Goal: Information Seeking & Learning: Find specific fact

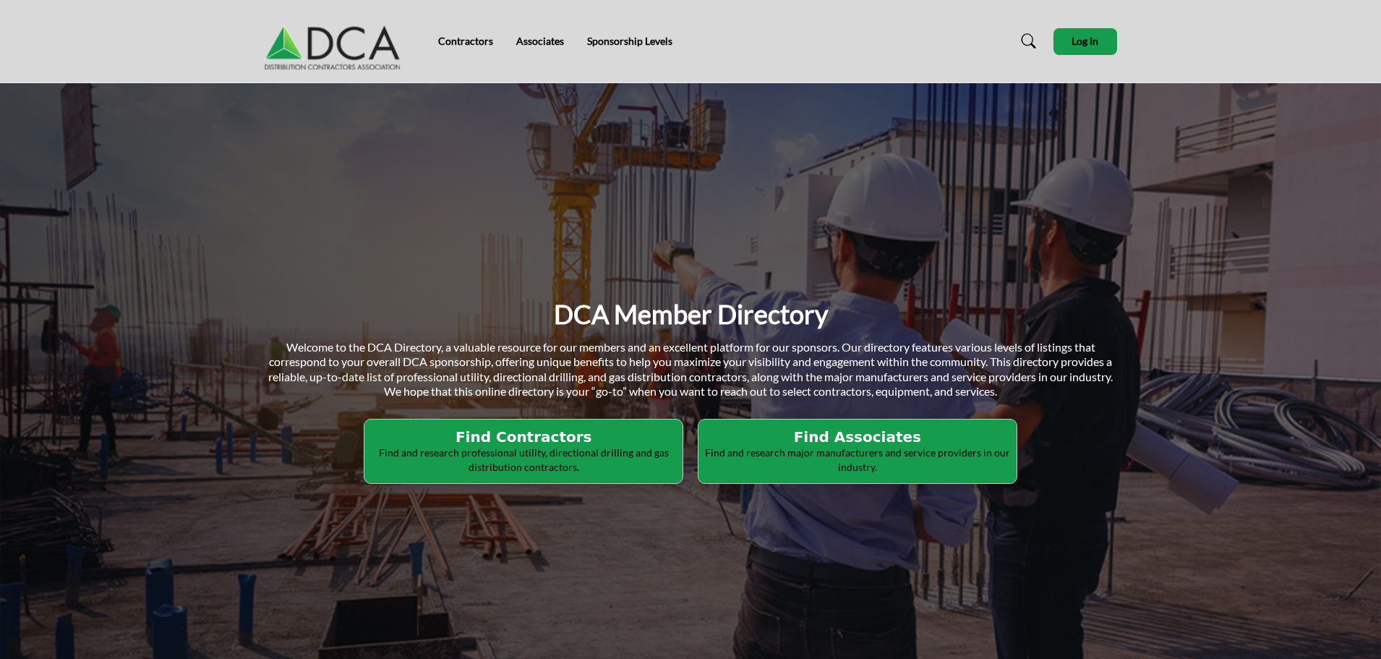
click at [678, 451] on p "Find and research major manufacturers and service providers in our industry." at bounding box center [523, 459] width 309 height 28
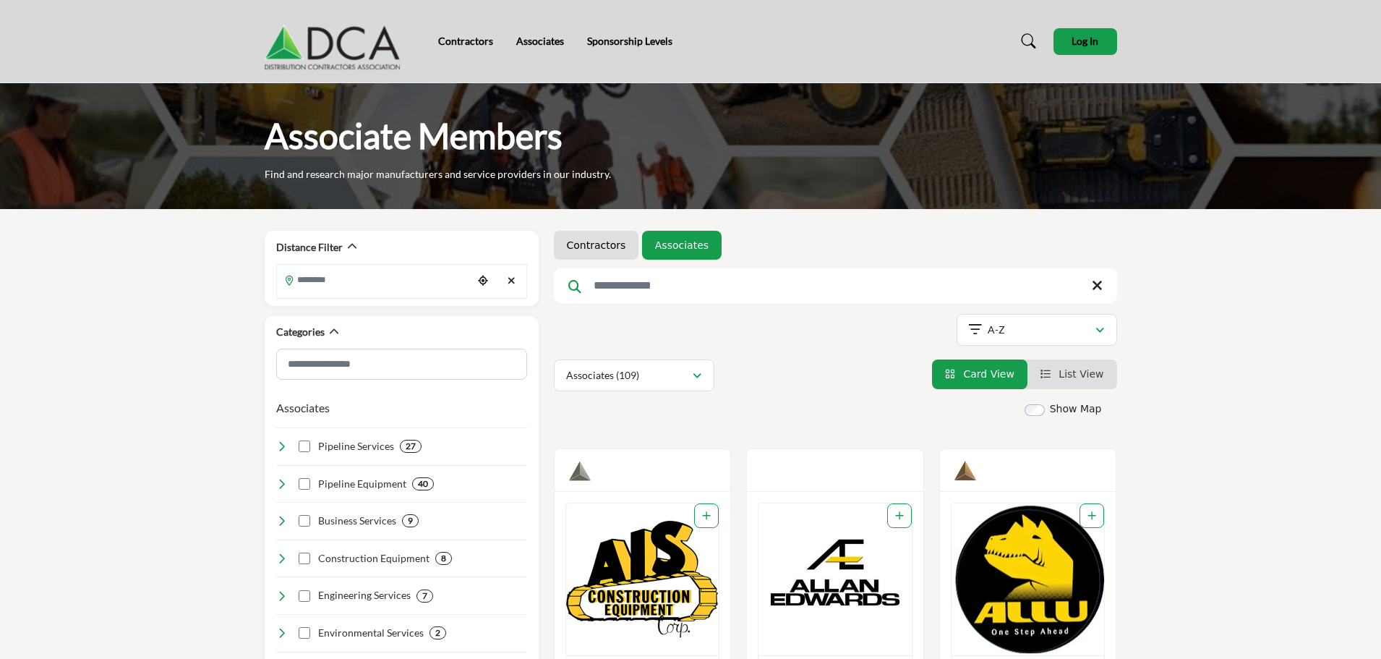
drag, startPoint x: 602, startPoint y: 249, endPoint x: 586, endPoint y: 253, distance: 16.3
click at [602, 249] on link "Contractors" at bounding box center [596, 245] width 59 height 14
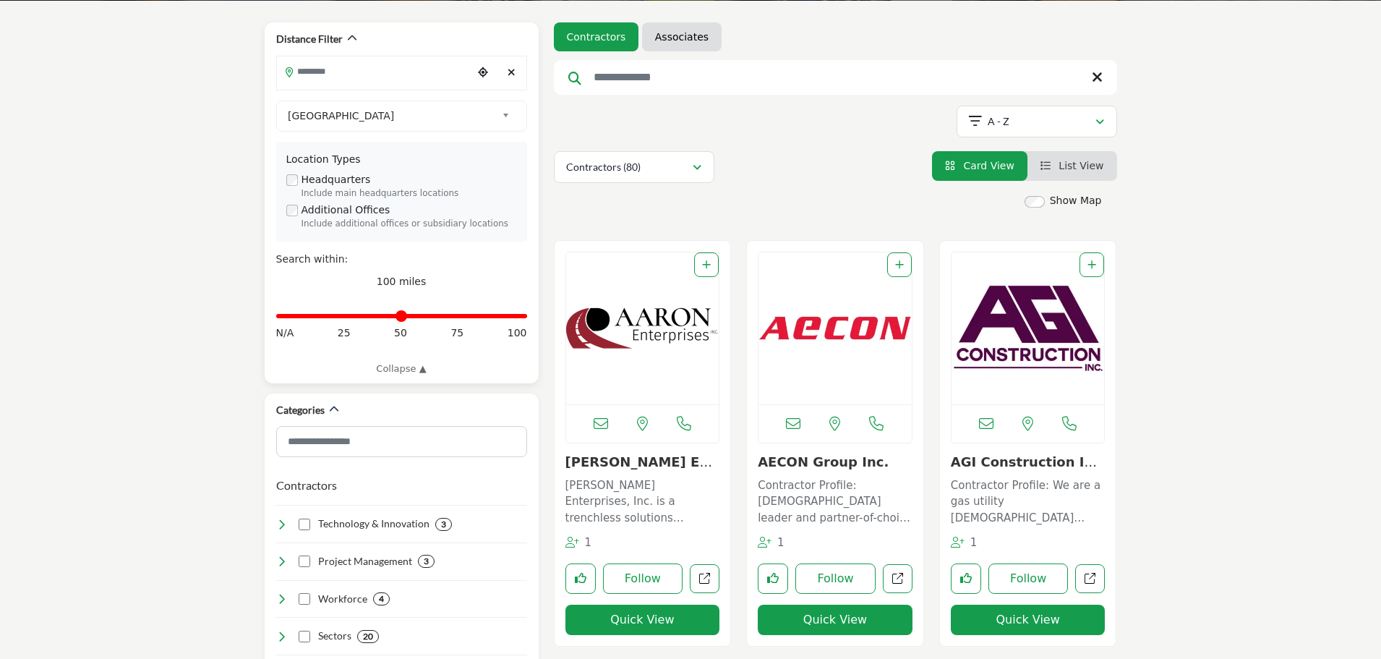
scroll to position [217, 0]
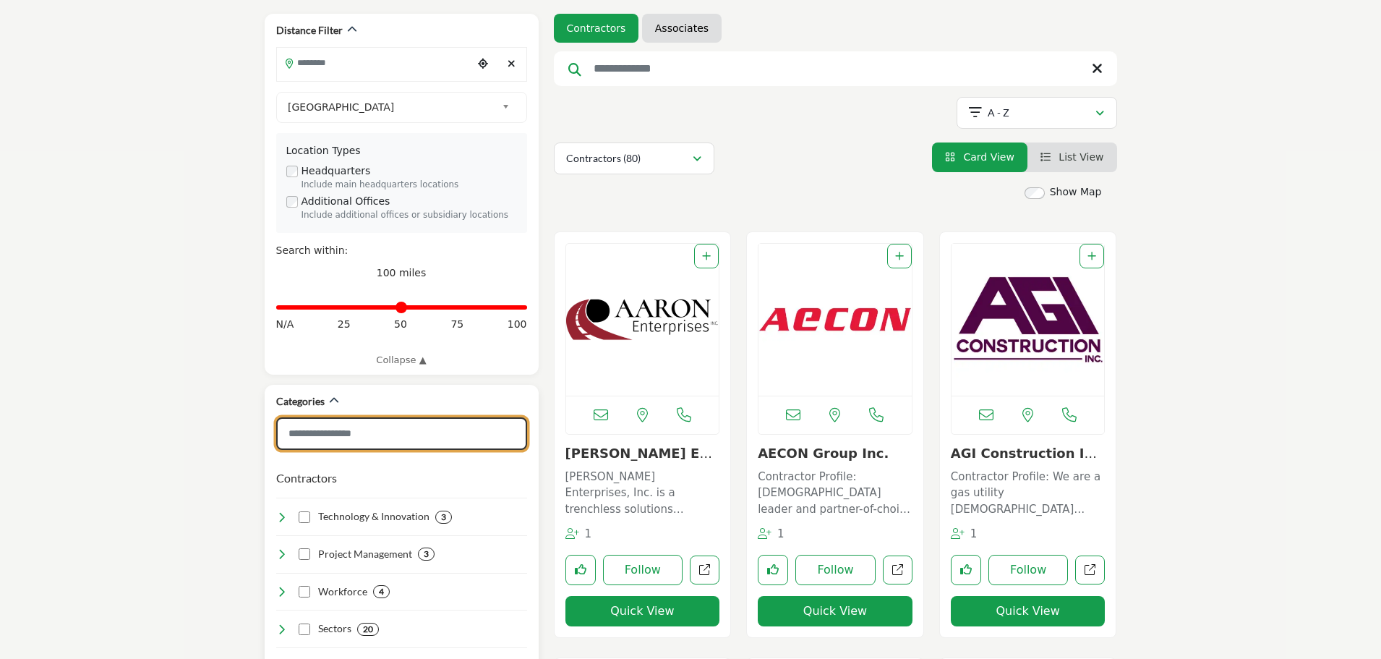
click at [364, 434] on input "Search Category" at bounding box center [401, 433] width 251 height 33
click at [1093, 161] on span "List View" at bounding box center [1081, 157] width 45 height 12
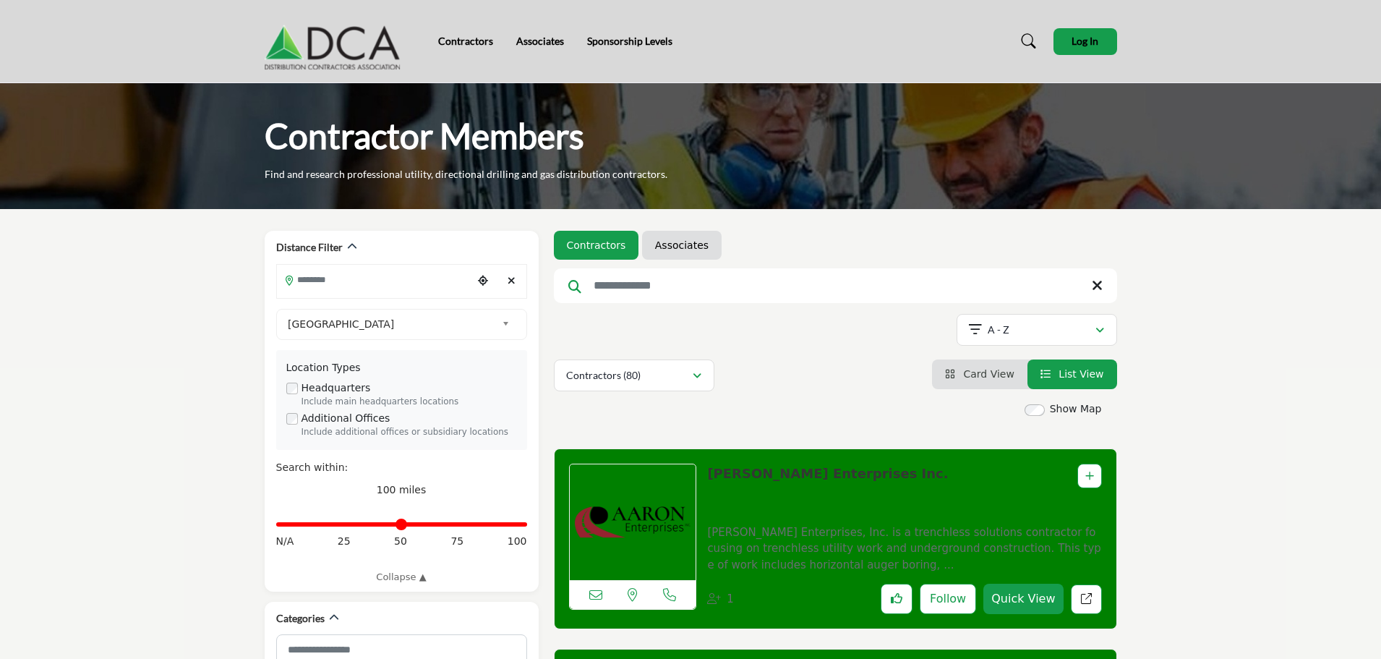
click at [600, 286] on input "Search Keyword" at bounding box center [835, 285] width 563 height 35
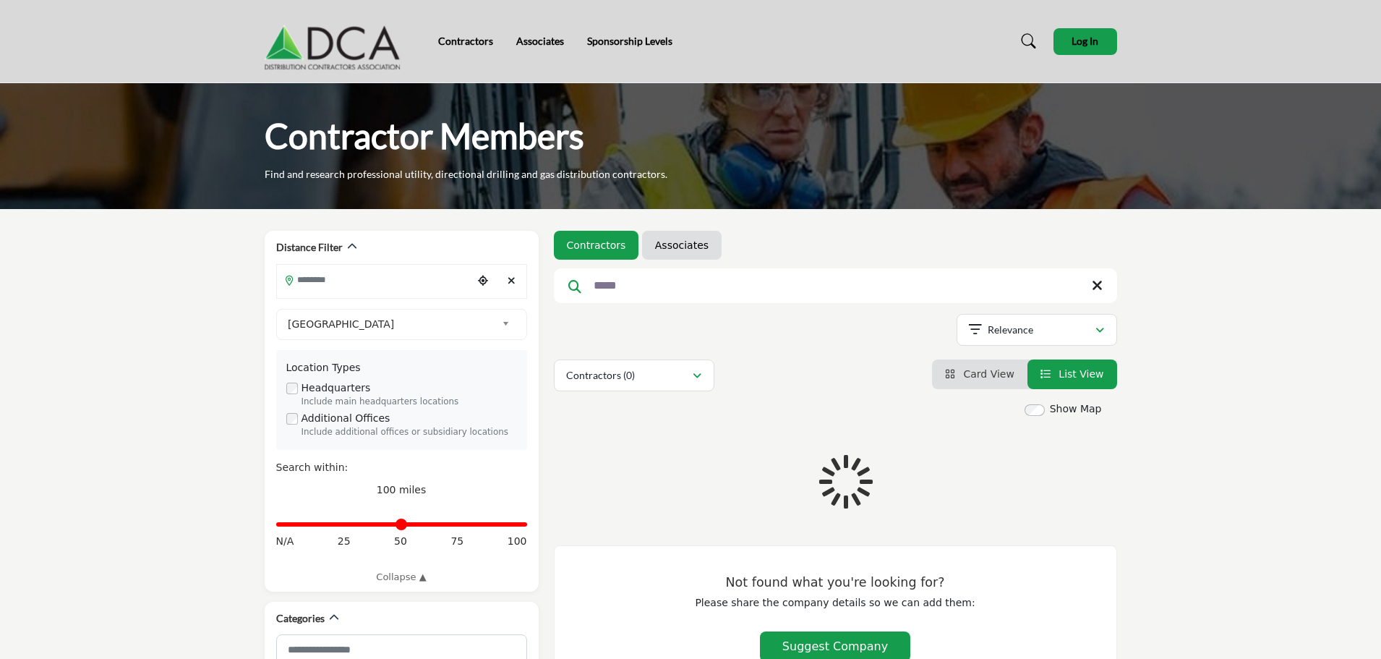
type input "*****"
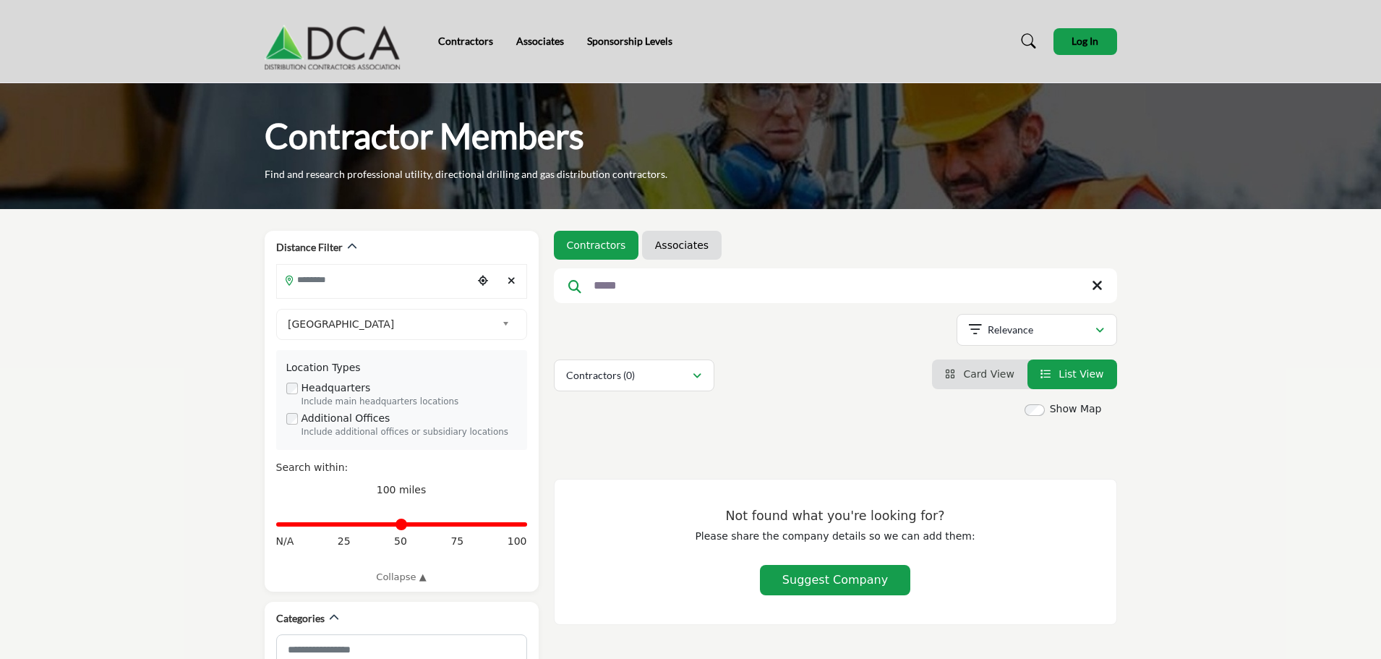
scroll to position [289, 0]
